Goal: Task Accomplishment & Management: Use online tool/utility

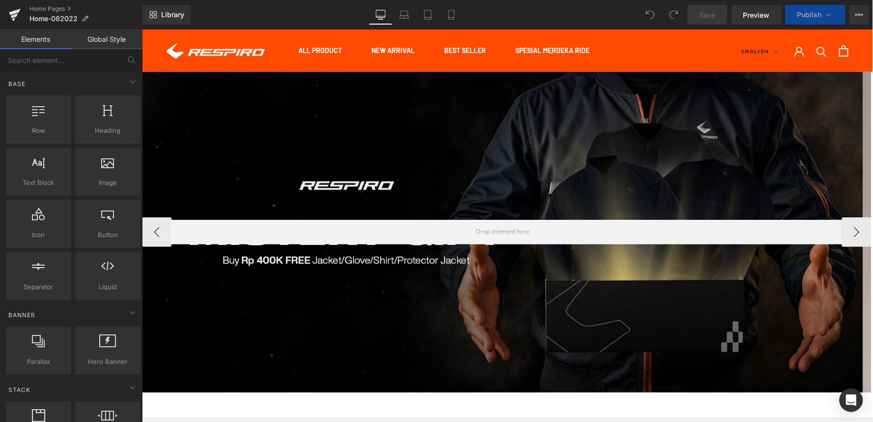
click at [469, 169] on div at bounding box center [501, 231] width 721 height 320
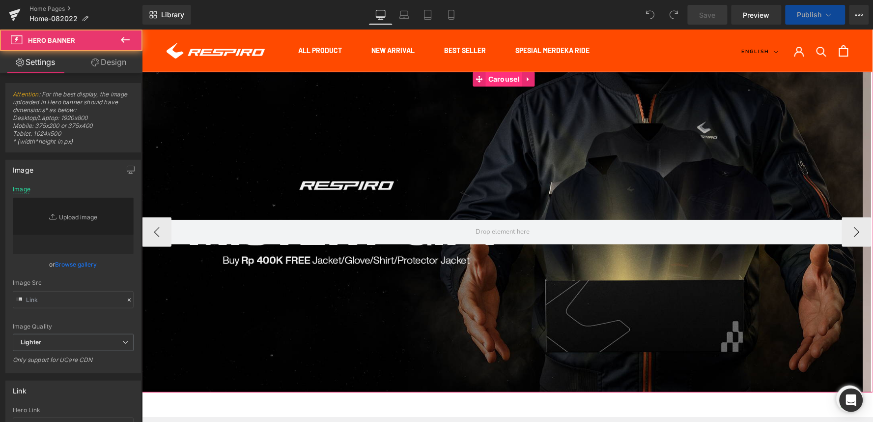
click at [505, 76] on span "Carousel" at bounding box center [503, 78] width 36 height 15
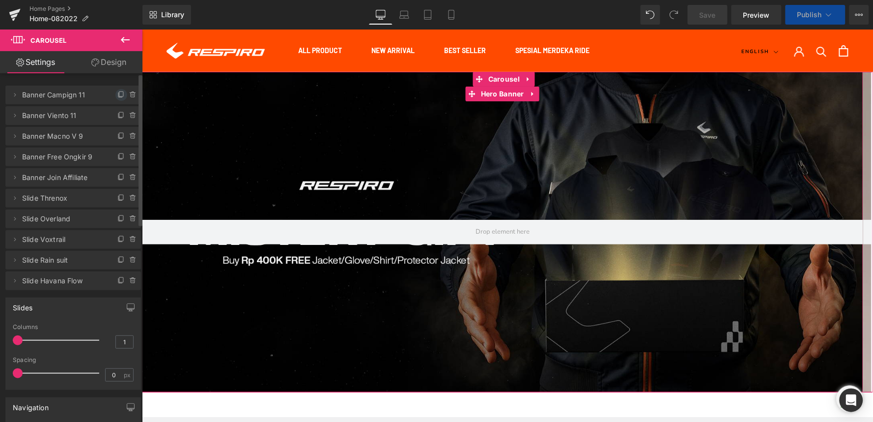
click at [118, 97] on icon at bounding box center [120, 95] width 4 height 4
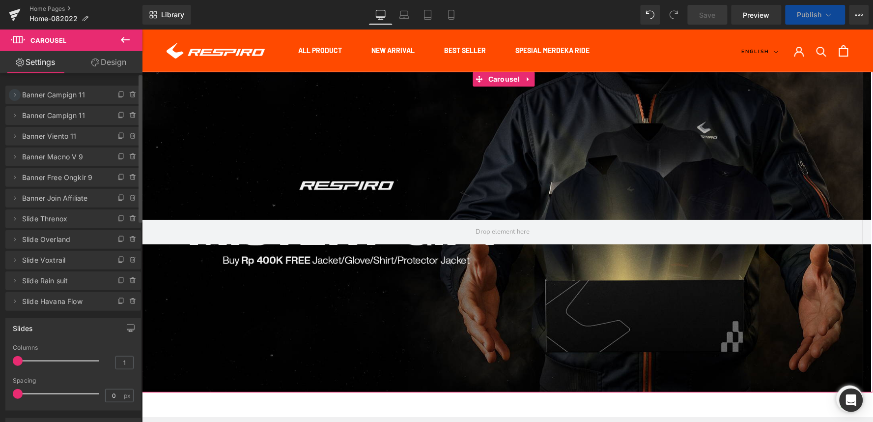
click at [13, 98] on span at bounding box center [15, 95] width 12 height 12
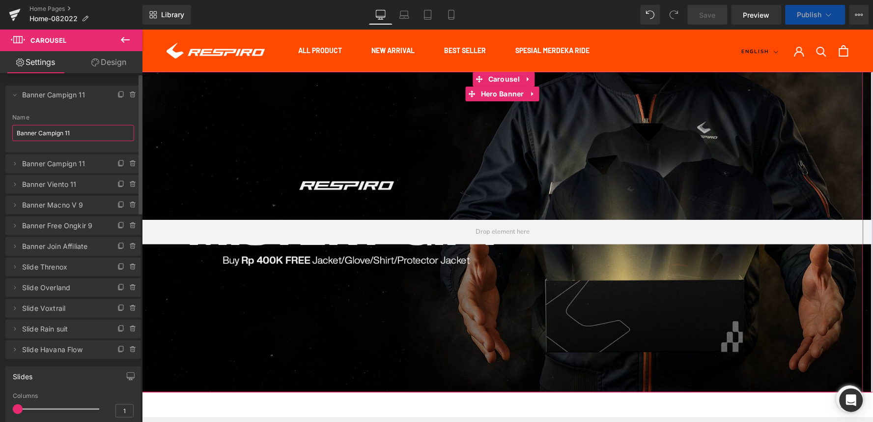
drag, startPoint x: 80, startPoint y: 130, endPoint x: 63, endPoint y: 130, distance: 17.2
click at [63, 130] on input "Banner Campign 11" at bounding box center [73, 133] width 122 height 16
type input "Banner Campign"
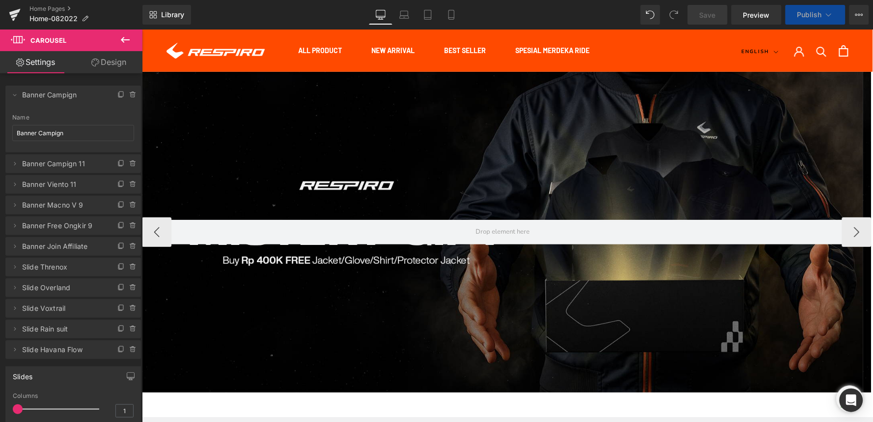
click at [334, 140] on div at bounding box center [501, 231] width 721 height 320
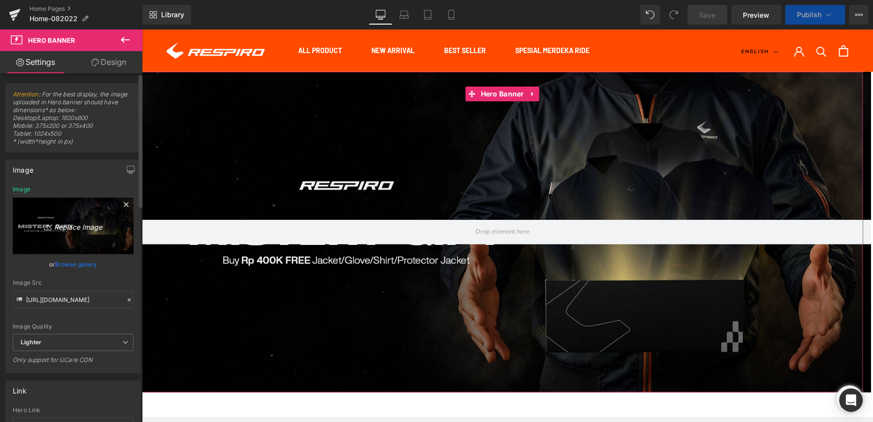
click at [83, 226] on icon "Replace Image" at bounding box center [73, 226] width 79 height 12
type input "C:\fakepath\Campaign 9.9-Webstore-1800x800.jpg"
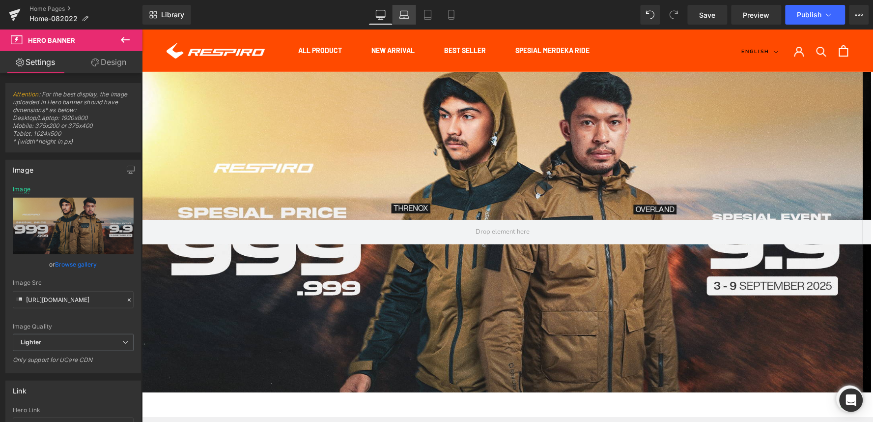
click at [400, 11] on icon at bounding box center [404, 15] width 10 height 10
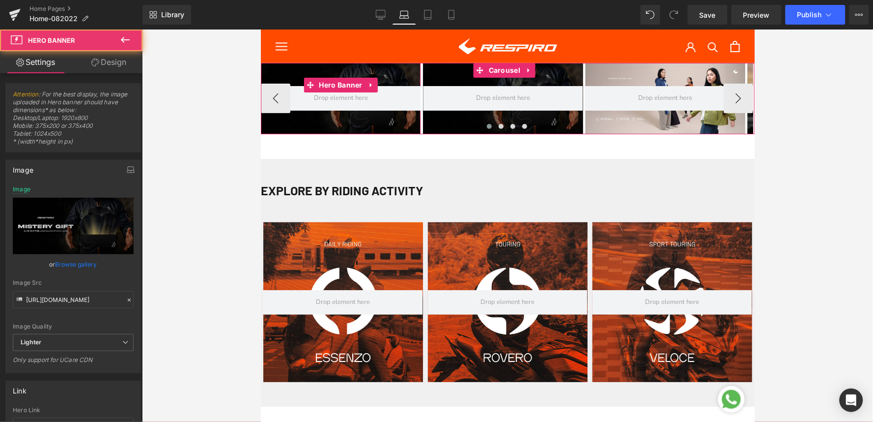
click at [278, 73] on div at bounding box center [340, 97] width 160 height 71
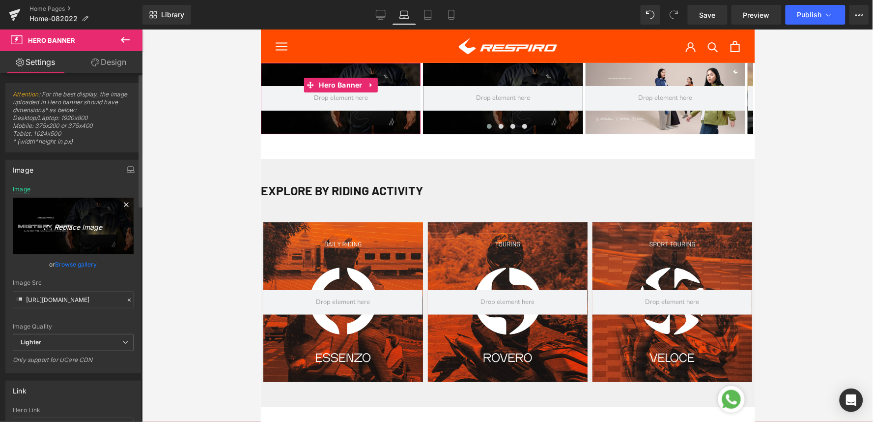
click at [87, 230] on icon "Replace Image" at bounding box center [73, 226] width 79 height 12
type input "C:\fakepath\Campaign 9.9-Webstore-1800x800.jpg"
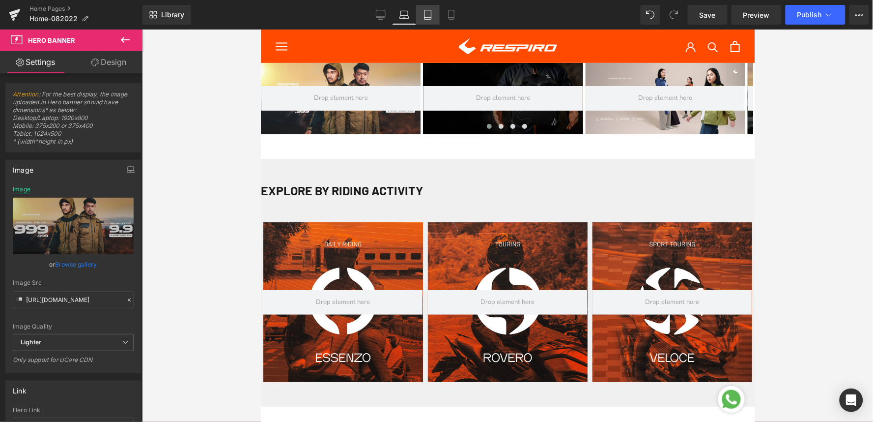
click at [429, 19] on icon at bounding box center [427, 14] width 7 height 9
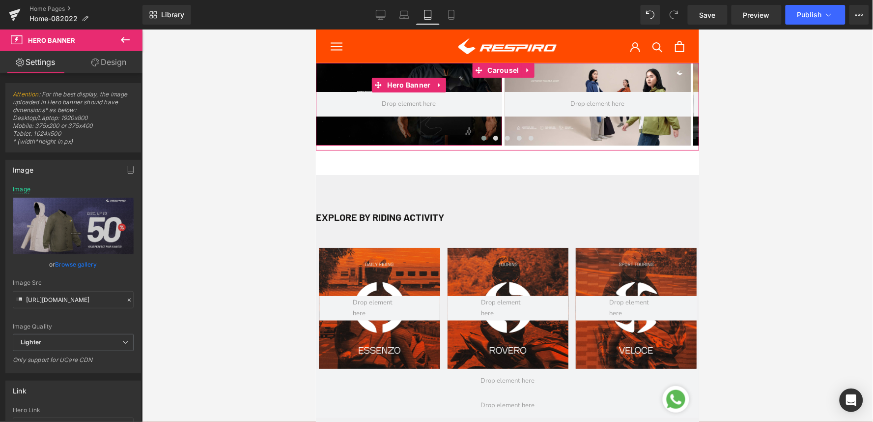
click at [356, 77] on div at bounding box center [408, 103] width 186 height 83
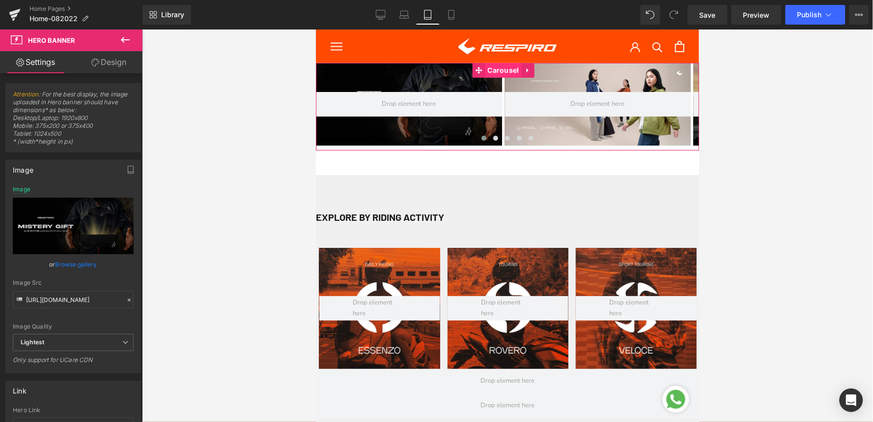
click at [503, 66] on span "Carousel" at bounding box center [502, 69] width 36 height 15
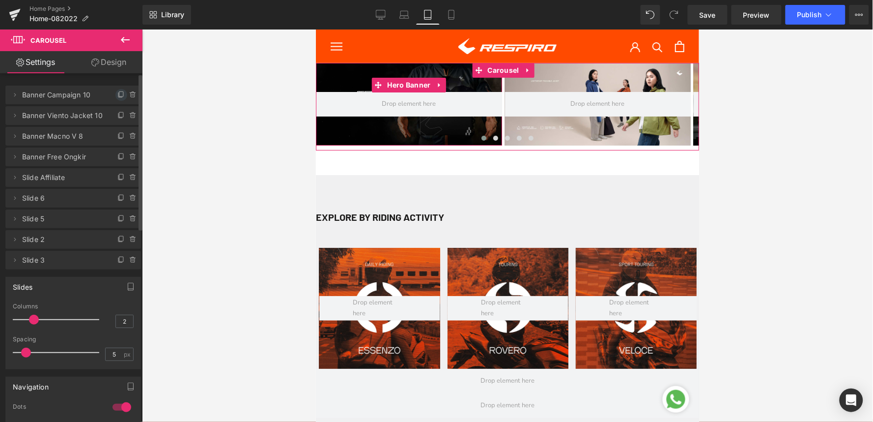
click at [117, 96] on icon at bounding box center [121, 95] width 8 height 8
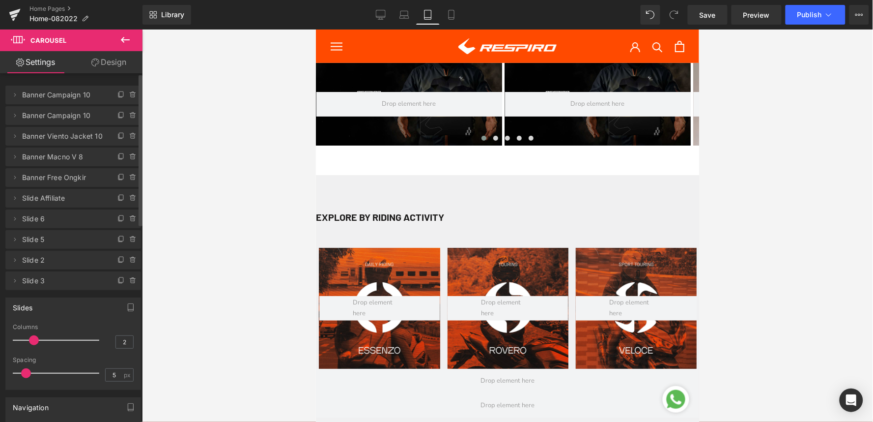
drag, startPoint x: 625, startPoint y: 145, endPoint x: 349, endPoint y: 79, distance: 284.6
click at [348, 79] on div at bounding box center [408, 103] width 186 height 83
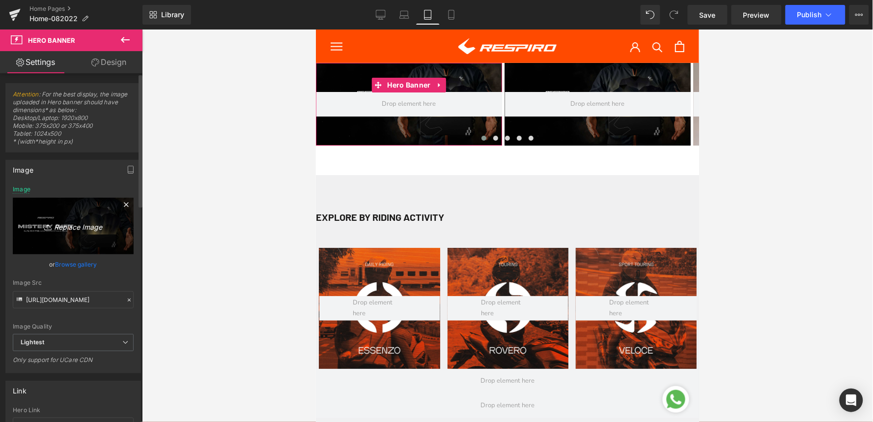
click at [57, 218] on link "Replace Image" at bounding box center [73, 226] width 121 height 56
type input "C:\fakepath\Campaign 9.9-Webstore-1800x800.jpg"
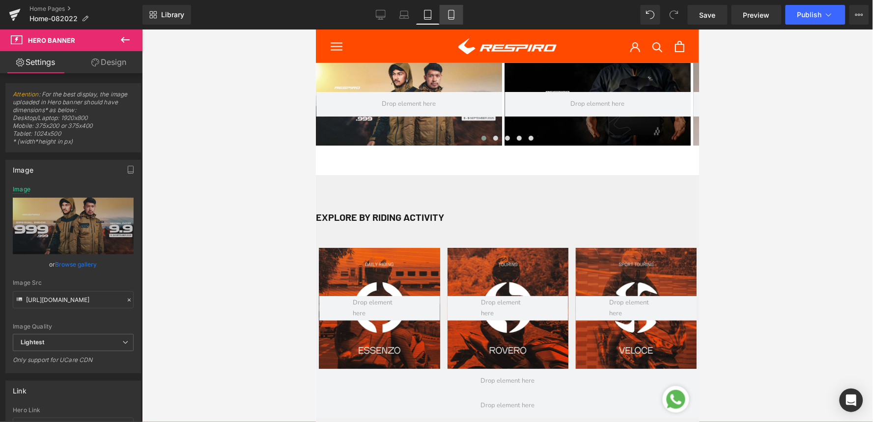
click at [454, 22] on link "Mobile" at bounding box center [452, 15] width 24 height 20
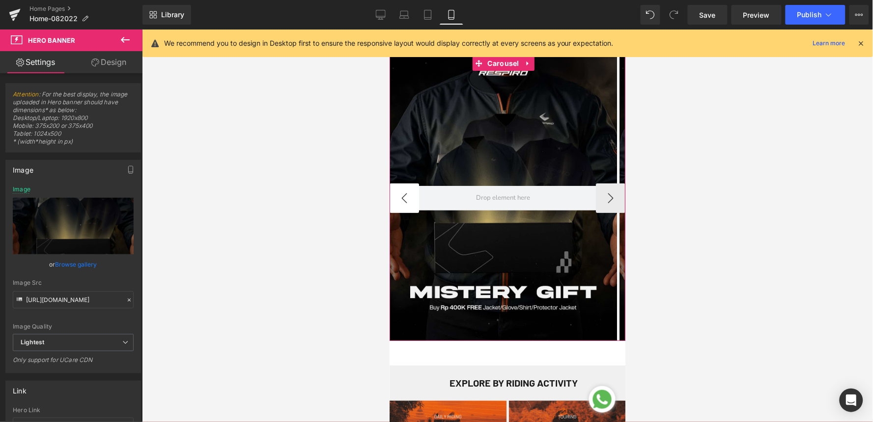
click at [404, 200] on button "‹" at bounding box center [403, 197] width 29 height 29
click at [437, 114] on div at bounding box center [502, 198] width 227 height 284
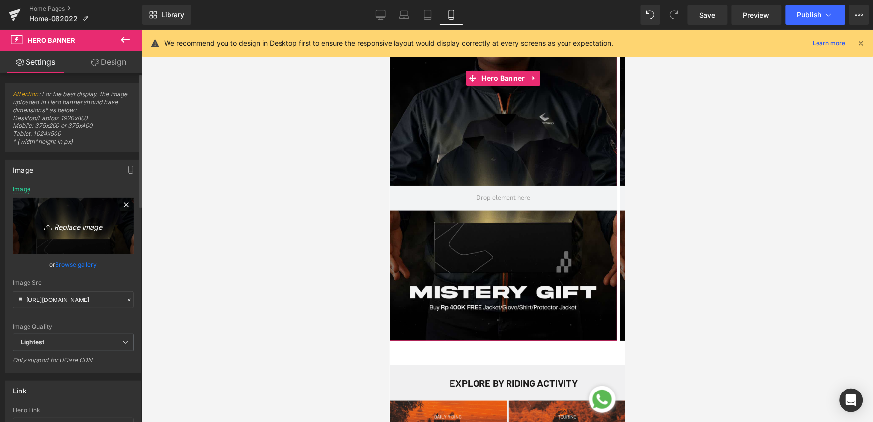
click at [62, 227] on icon "Replace Image" at bounding box center [73, 226] width 79 height 12
type input "C:\fakepath\Campaign 9.9-Webstore-1080x1350.jpg"
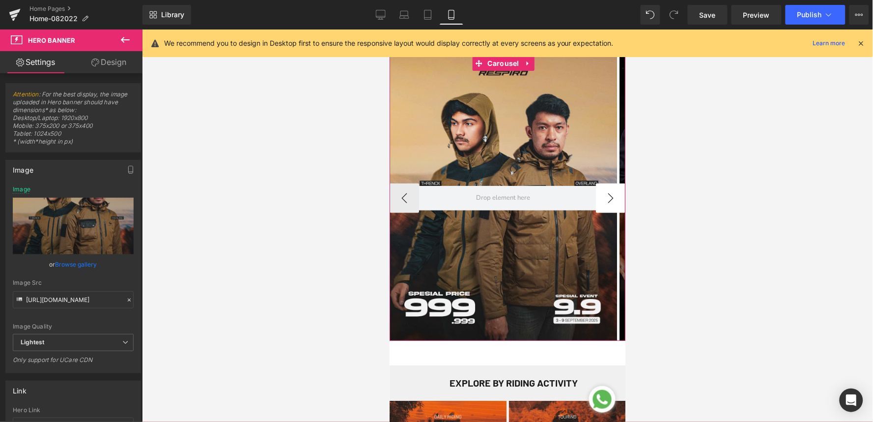
click at [598, 195] on button "›" at bounding box center [609, 197] width 29 height 29
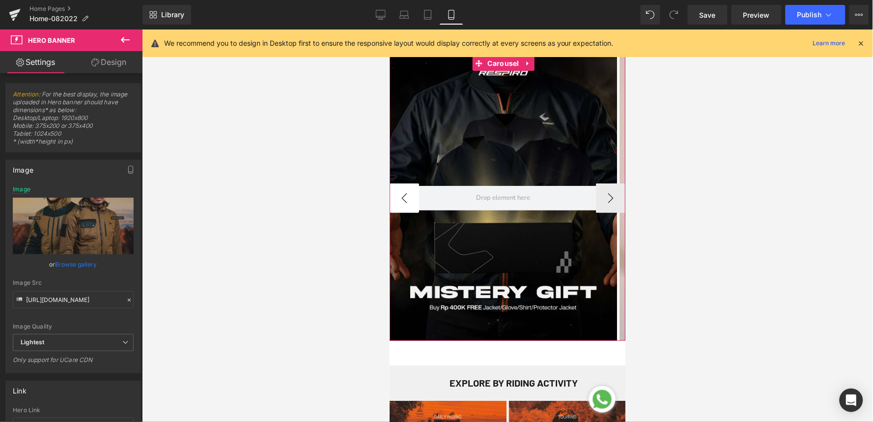
drag, startPoint x: 407, startPoint y: 197, endPoint x: 597, endPoint y: 280, distance: 207.0
click at [407, 197] on button "‹" at bounding box center [403, 197] width 29 height 29
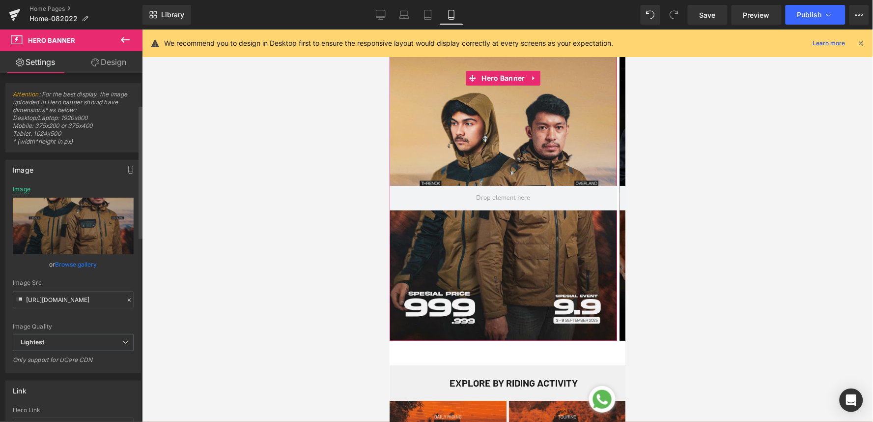
scroll to position [218, 0]
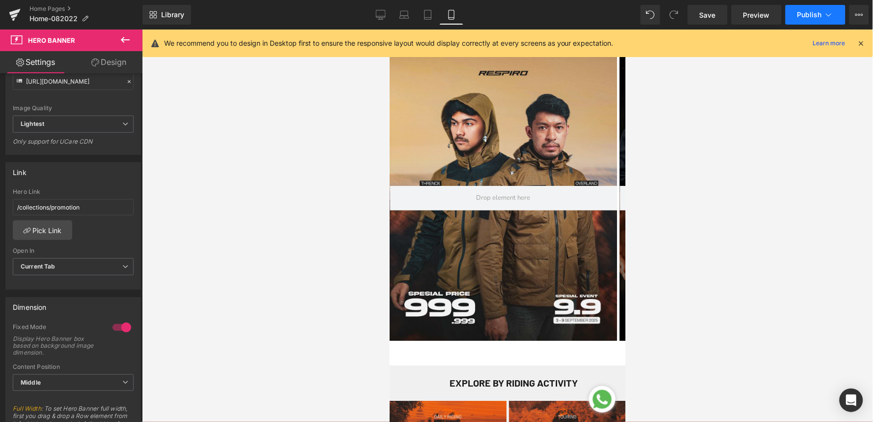
click at [823, 20] on button "Publish" at bounding box center [816, 15] width 60 height 20
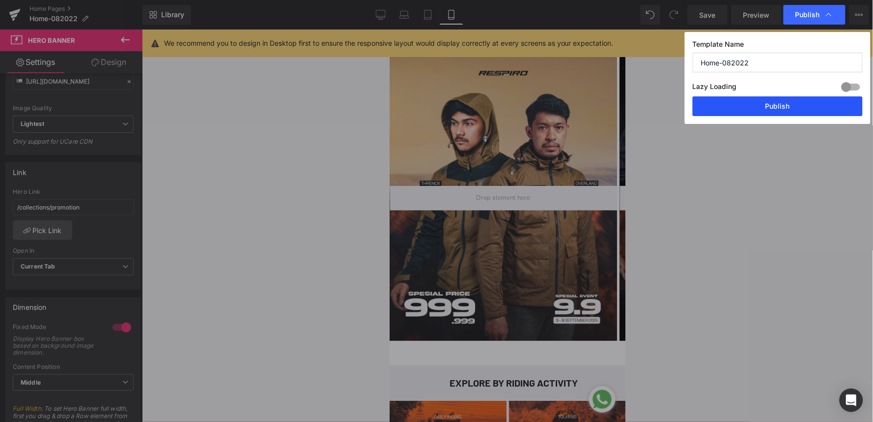
click at [748, 111] on button "Publish" at bounding box center [778, 106] width 170 height 20
